Goal: Task Accomplishment & Management: Manage account settings

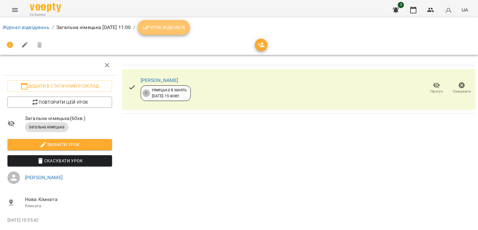
click at [185, 29] on span "Урок відбувся" at bounding box center [163, 27] width 42 height 7
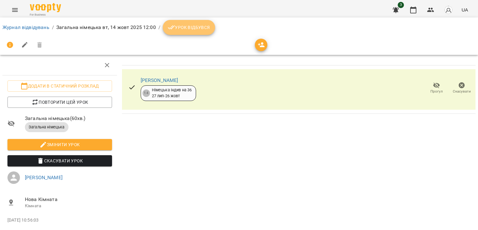
click at [175, 26] on span "Урок відбувся" at bounding box center [189, 27] width 42 height 7
